Goal: Task Accomplishment & Management: Manage account settings

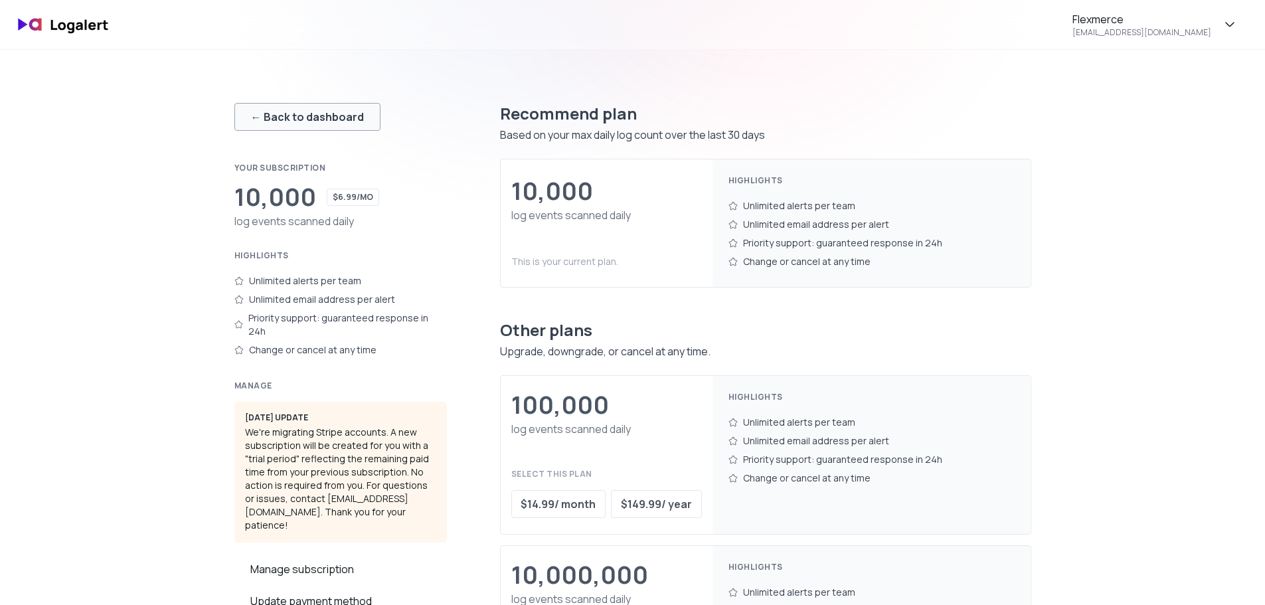
click at [287, 114] on div "← Back to dashboard" at bounding box center [307, 117] width 113 height 16
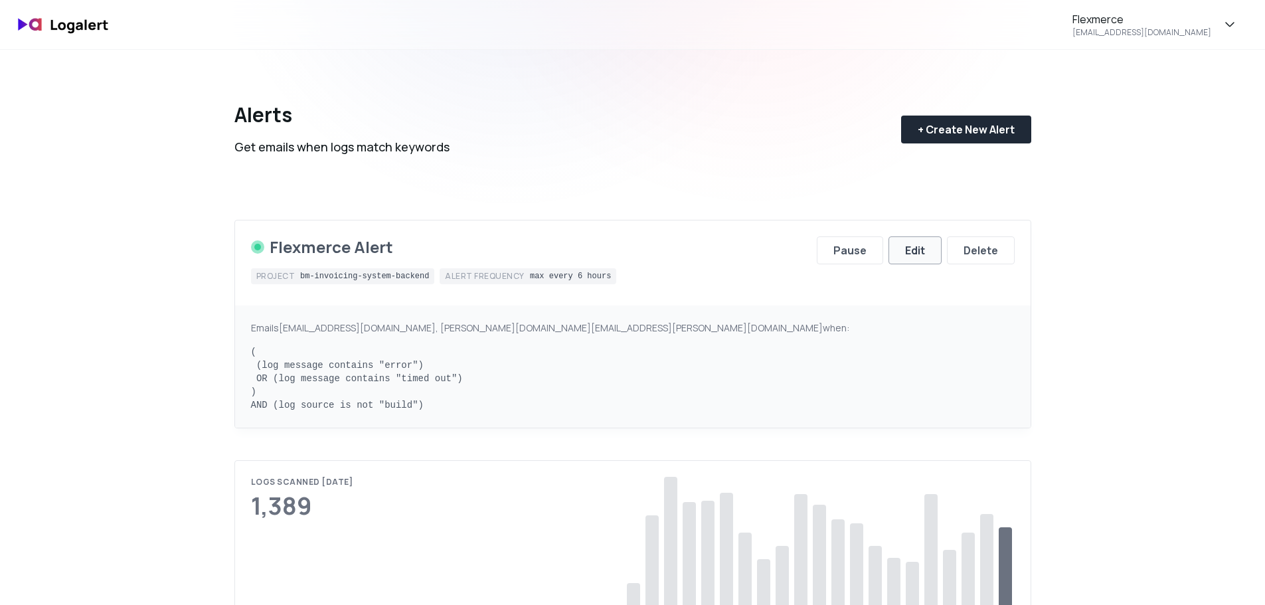
click at [904, 248] on button "Edit" at bounding box center [914, 250] width 53 height 28
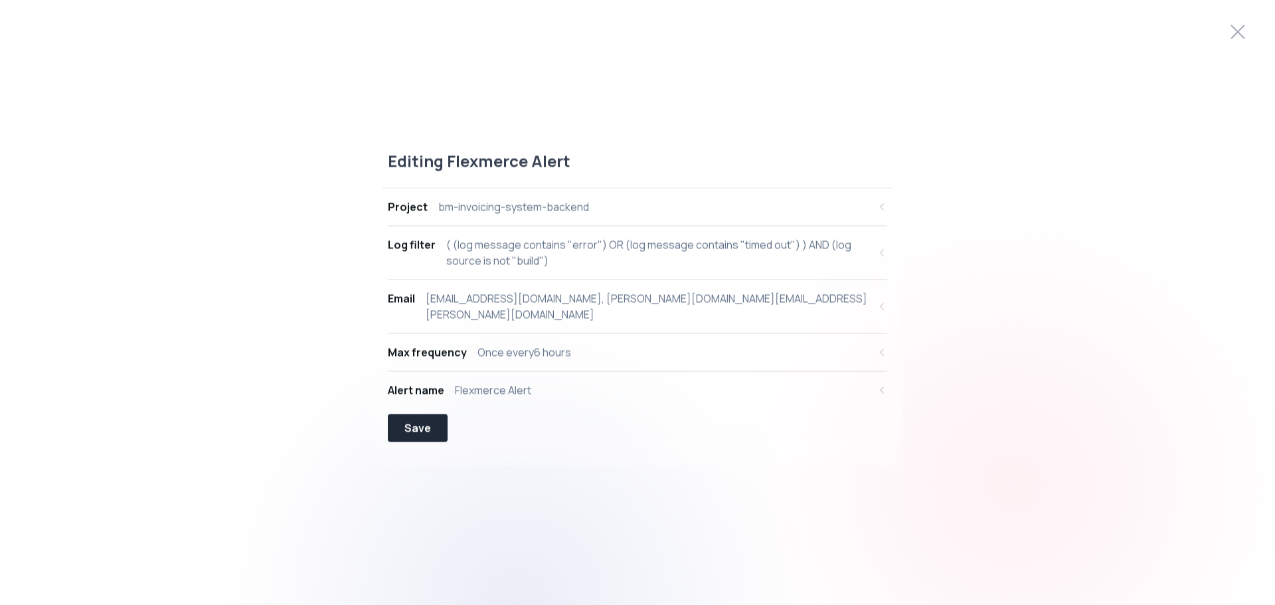
click at [528, 349] on div "Once every 6 hours" at bounding box center [524, 352] width 94 height 16
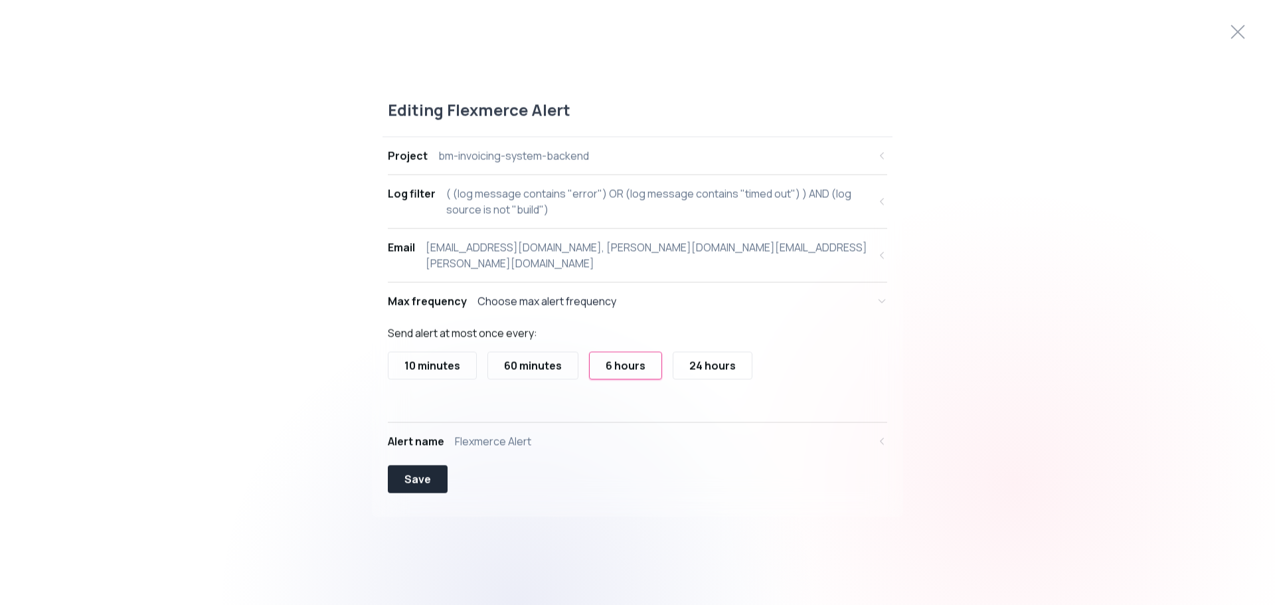
click at [575, 359] on button "60 minutes" at bounding box center [532, 365] width 91 height 28
click at [418, 479] on button "Save" at bounding box center [418, 479] width 60 height 28
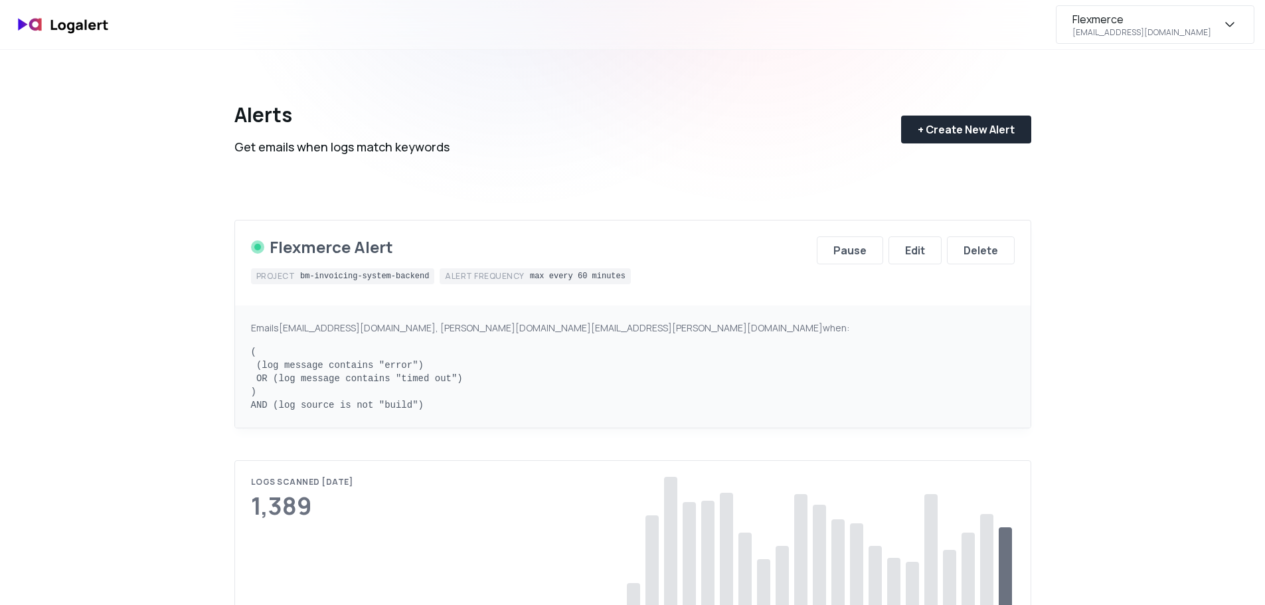
click at [1123, 25] on div "Flexmerce" at bounding box center [1097, 19] width 51 height 16
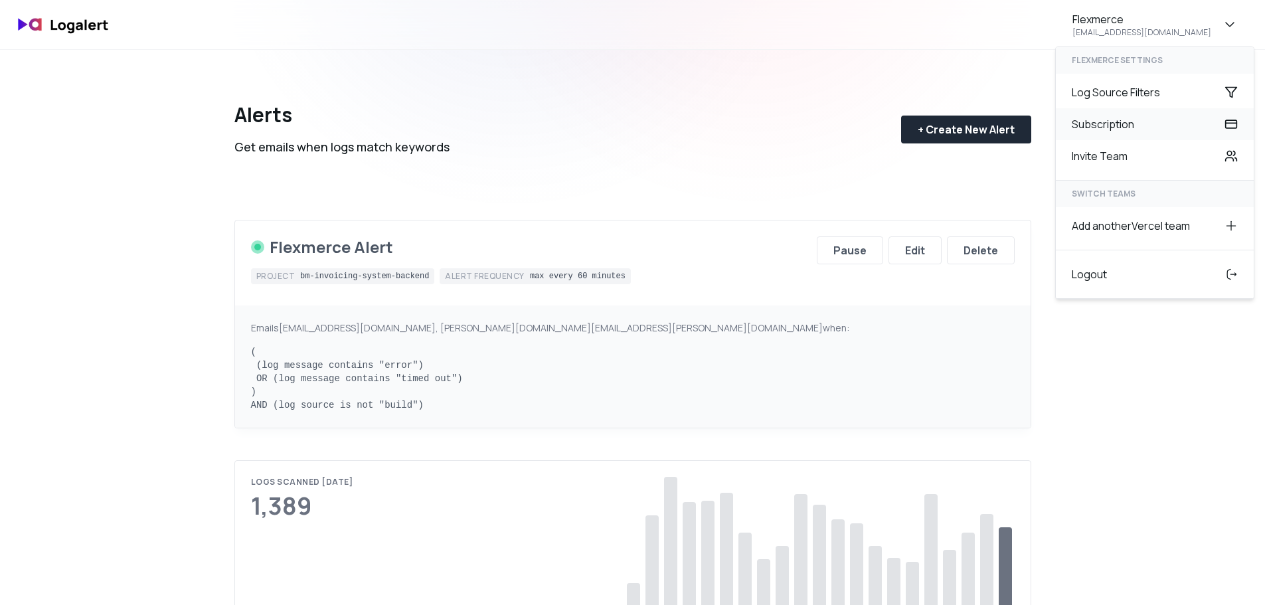
click at [1127, 131] on div "Subscription" at bounding box center [1155, 124] width 198 height 32
